Goal: Find specific page/section: Find specific page/section

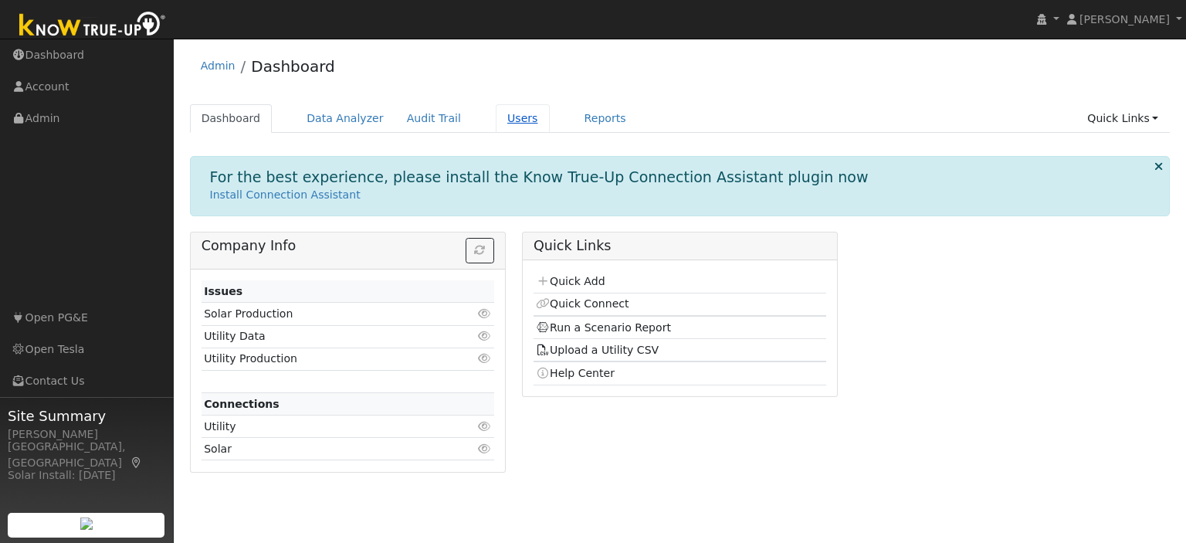
click at [506, 130] on link "Users" at bounding box center [523, 118] width 54 height 29
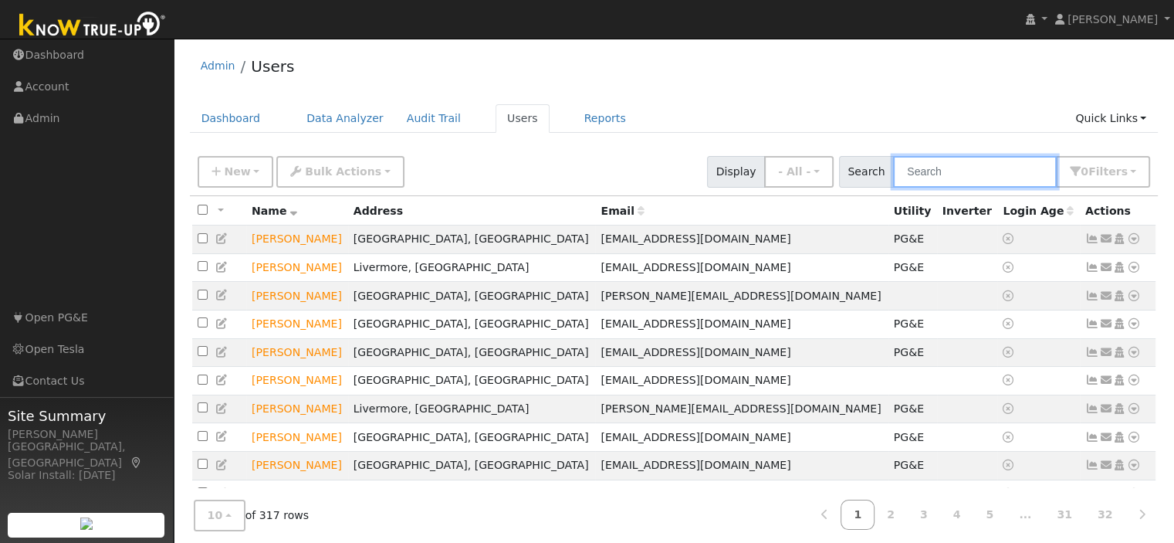
click at [955, 166] on input "text" at bounding box center [975, 172] width 164 height 32
click at [959, 181] on input "text" at bounding box center [975, 172] width 164 height 32
click at [939, 166] on input "text" at bounding box center [975, 172] width 164 height 32
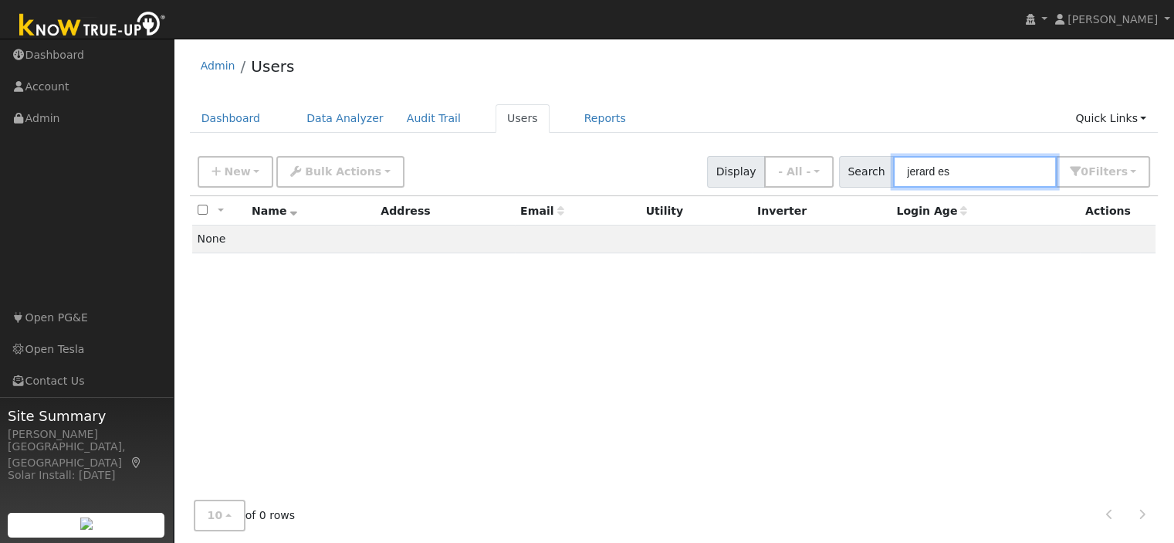
click at [920, 172] on input "jerard es" at bounding box center [975, 172] width 164 height 32
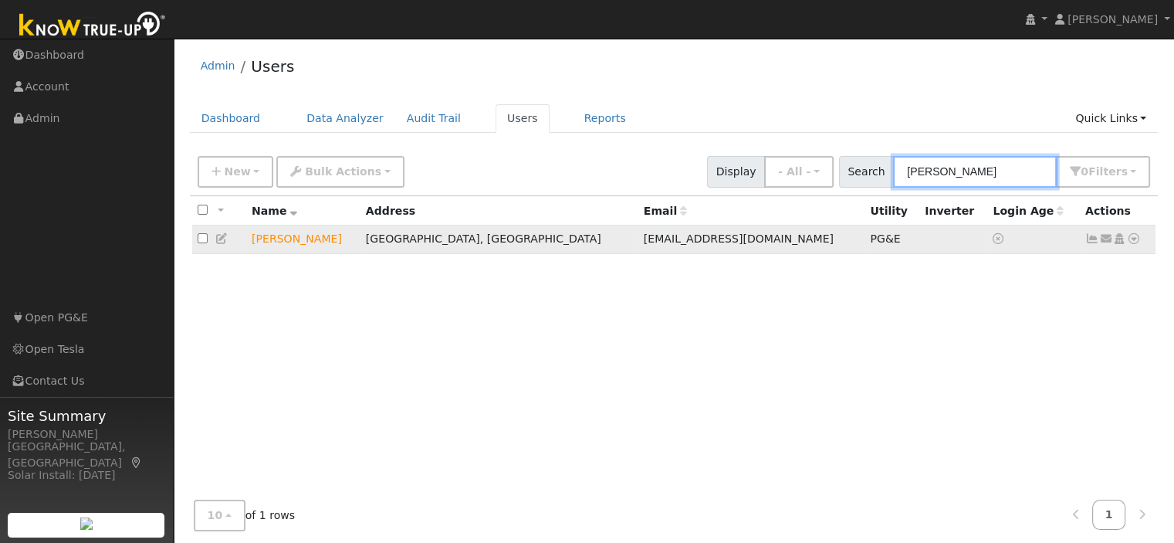
type input "gerard es"
click at [1132, 243] on icon at bounding box center [1134, 238] width 14 height 11
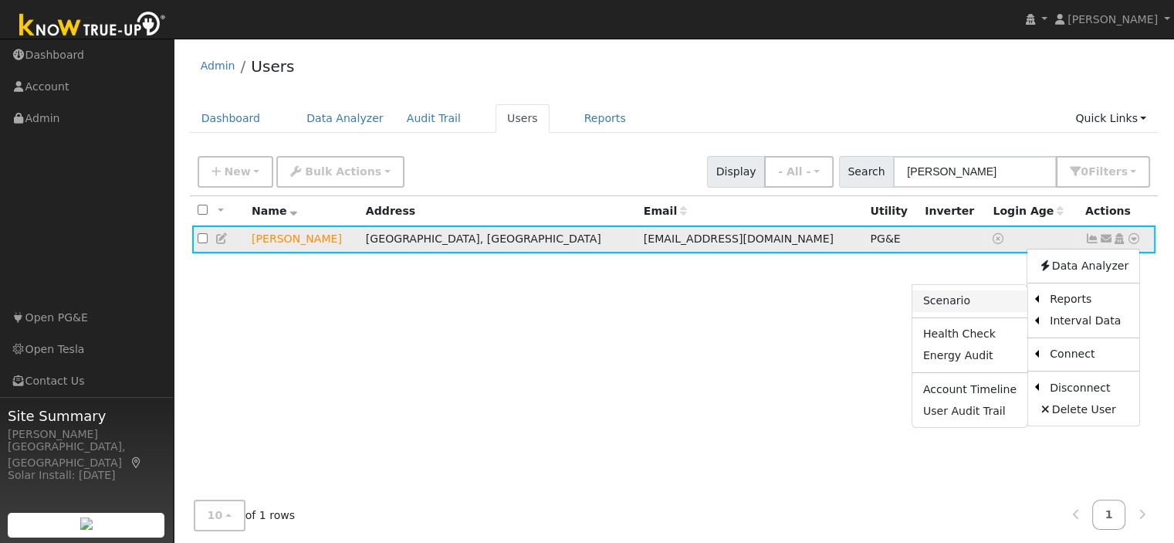
click at [997, 305] on link "Scenario" at bounding box center [969, 301] width 115 height 22
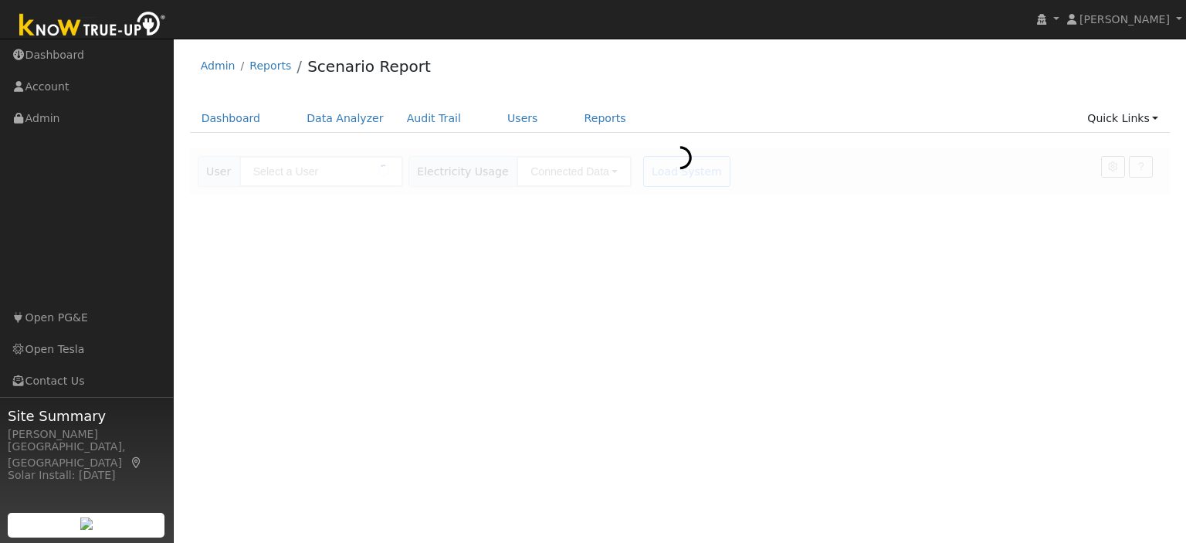
type input "[PERSON_NAME]"
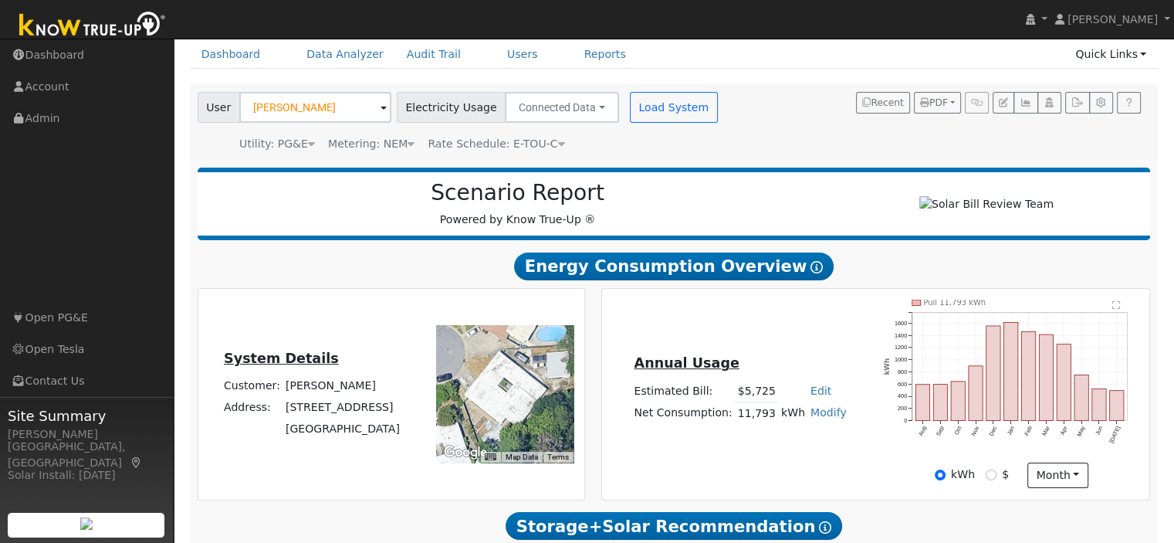
scroll to position [135, 0]
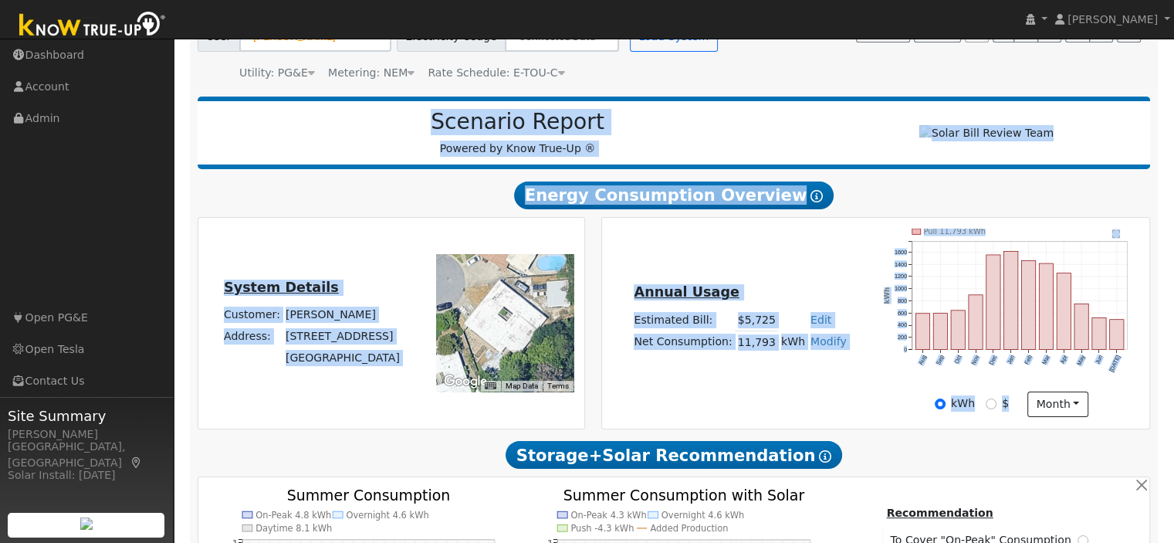
drag, startPoint x: 379, startPoint y: 124, endPoint x: 431, endPoint y: 447, distance: 327.5
click at [517, 428] on div "System Details Customer: [PERSON_NAME] Address: [STREET_ADDRESS] To navigate th…" at bounding box center [391, 323] width 386 height 211
